Goal: Navigation & Orientation: Find specific page/section

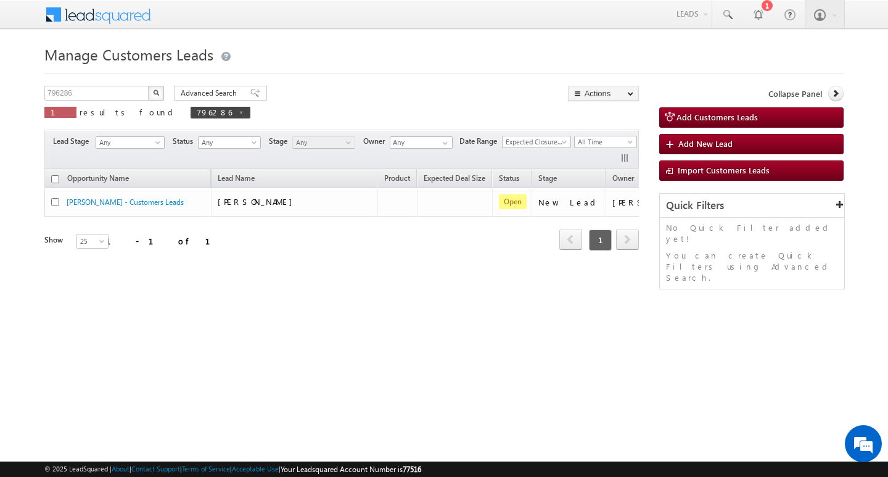
scroll to position [0, 50]
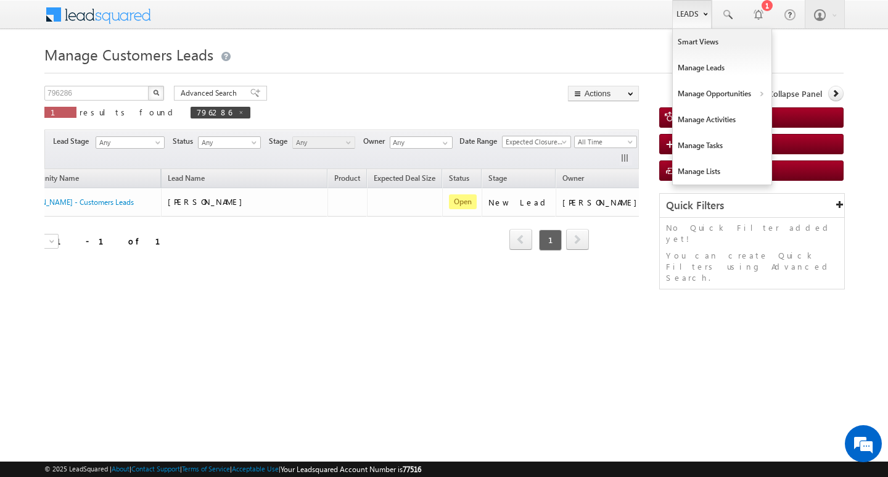
click at [683, 22] on link "Leads" at bounding box center [691, 14] width 39 height 28
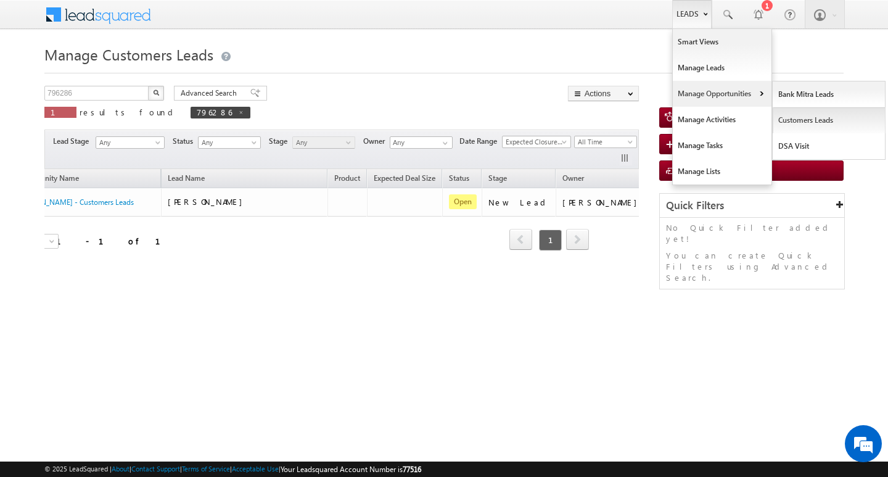
click at [825, 117] on link "Customers Leads" at bounding box center [829, 120] width 113 height 26
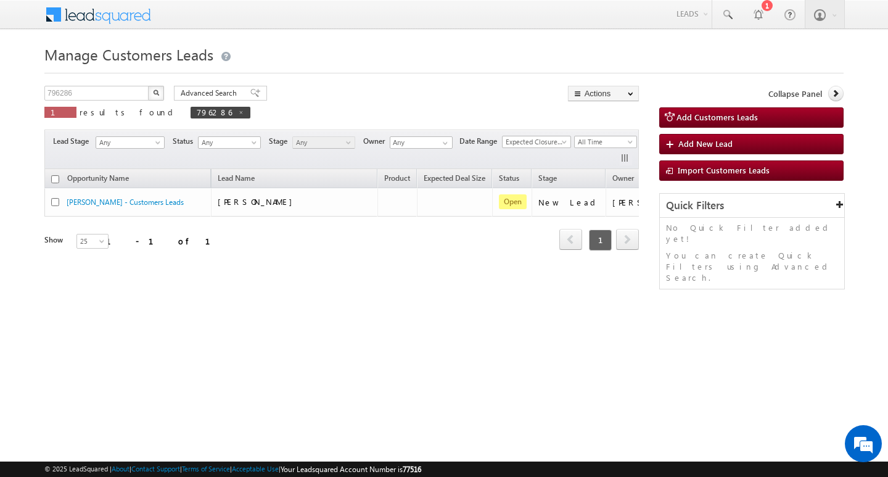
click at [792, 322] on div "Manage Customers Leads 796286 X 1 results found 796286 Advanced Search Advanced…" at bounding box center [443, 195] width 799 height 308
drag, startPoint x: 783, startPoint y: 311, endPoint x: 760, endPoint y: 113, distance: 199.3
click at [781, 303] on div "Manage Customers Leads 796286 X 1 results found 796286 Advanced Search Advanced…" at bounding box center [443, 195] width 799 height 308
